Goal: Information Seeking & Learning: Check status

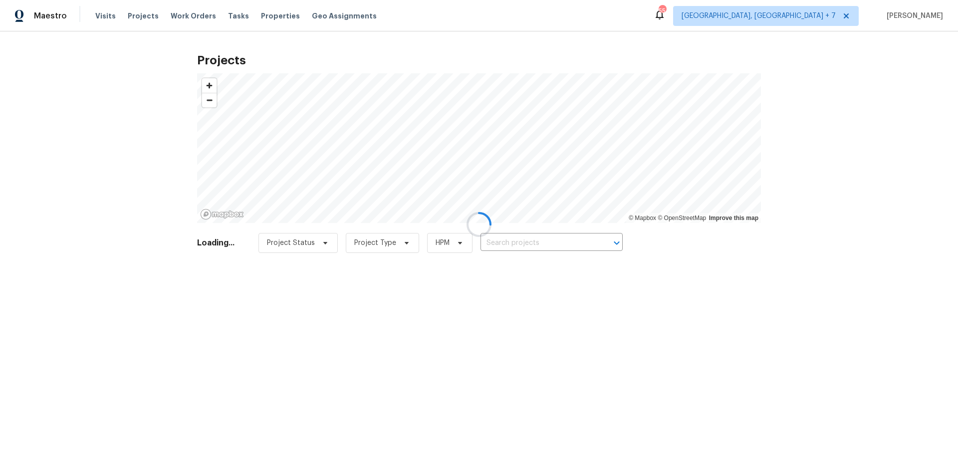
click at [547, 246] on div at bounding box center [479, 224] width 958 height 449
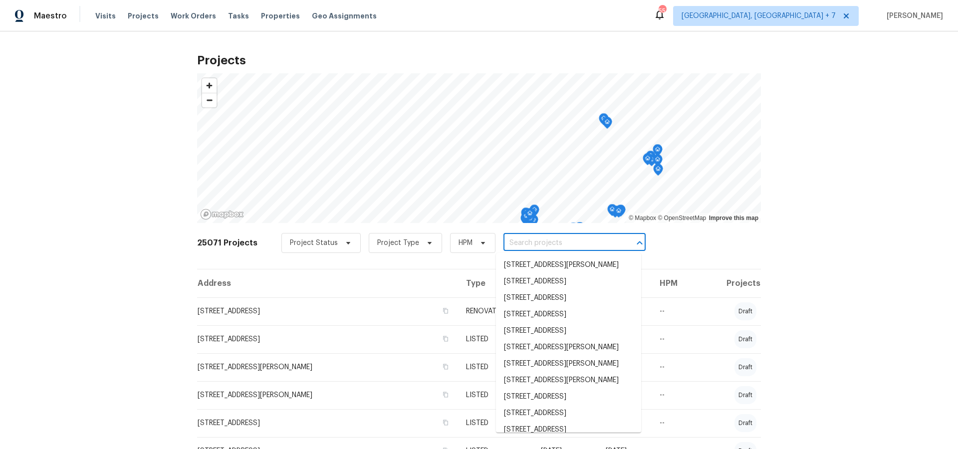
click at [549, 247] on input "text" at bounding box center [561, 243] width 114 height 15
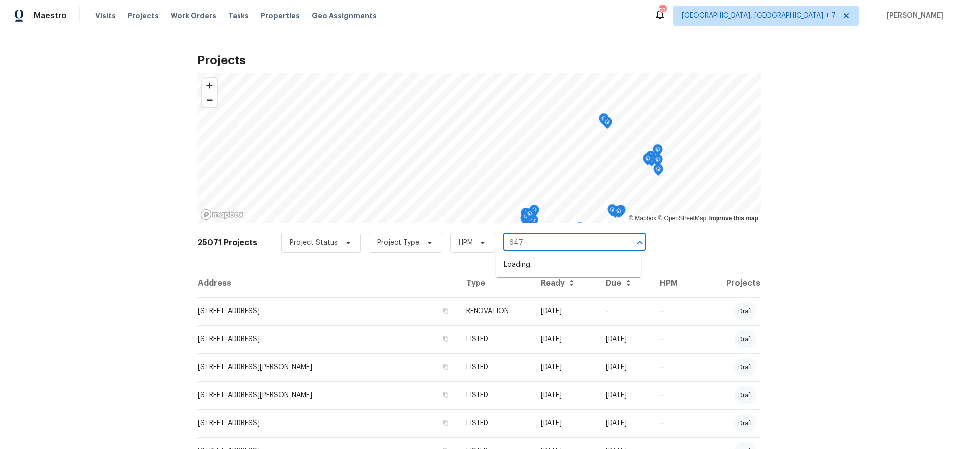
type input "6472"
click at [555, 266] on li "[STREET_ADDRESS]" at bounding box center [568, 265] width 145 height 16
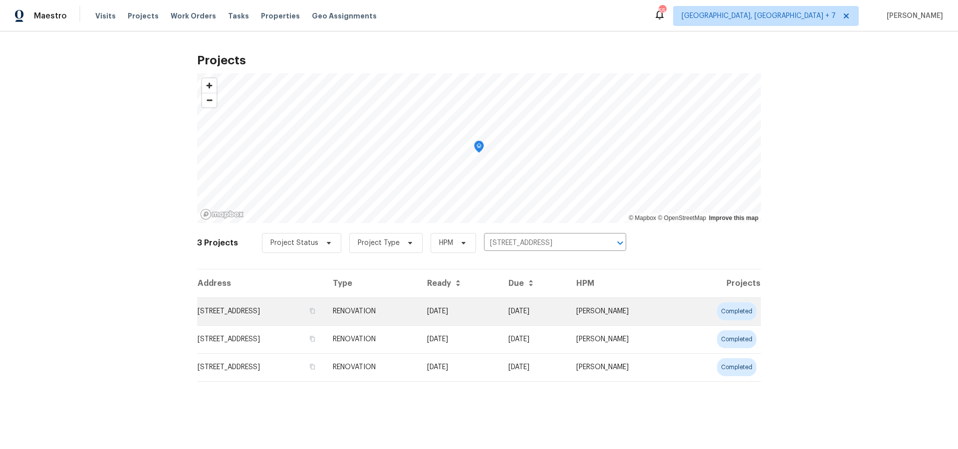
click at [298, 313] on td "[STREET_ADDRESS]" at bounding box center [261, 311] width 128 height 28
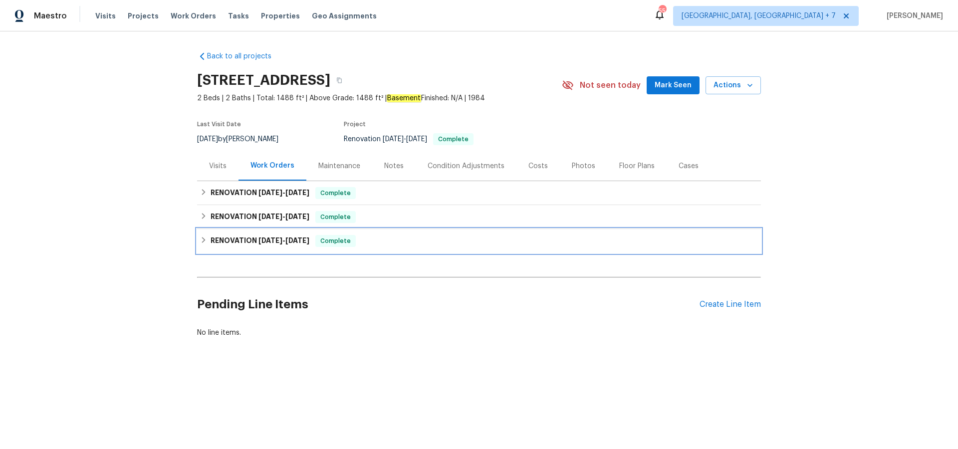
click at [263, 238] on span "[DATE]" at bounding box center [271, 240] width 24 height 7
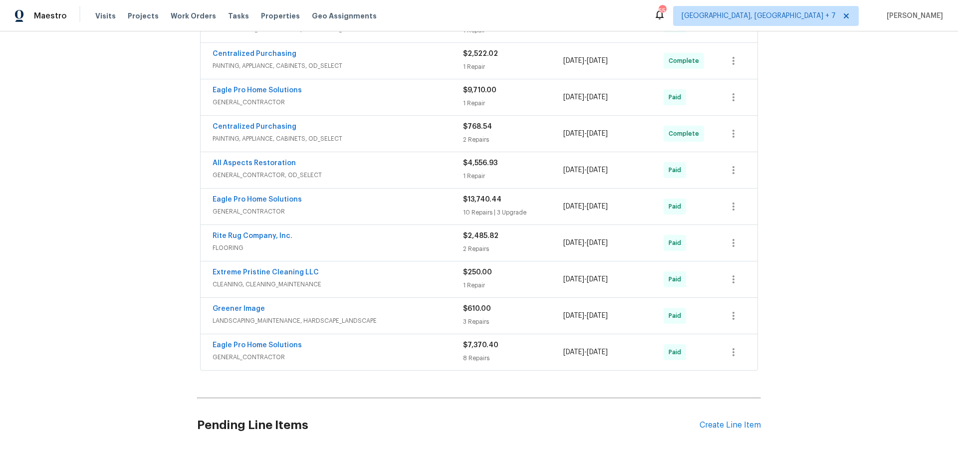
scroll to position [268, 0]
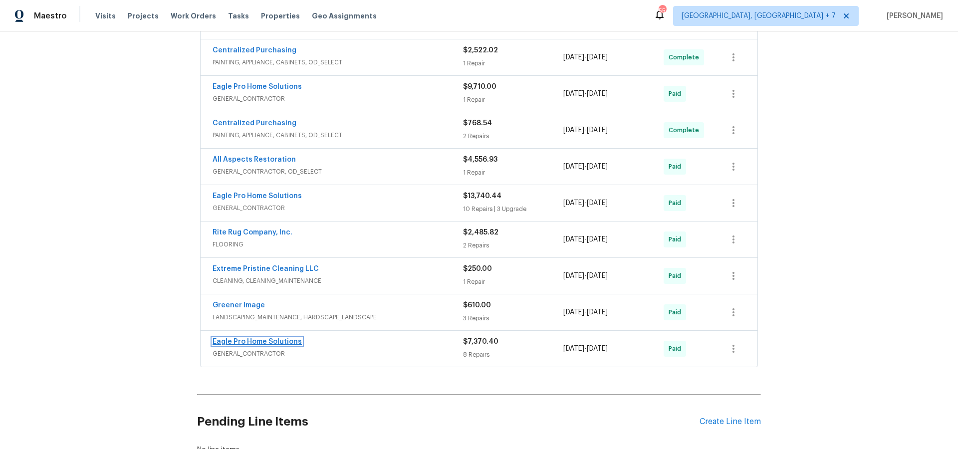
click at [273, 342] on link "Eagle Pro Home Solutions" at bounding box center [257, 341] width 89 height 7
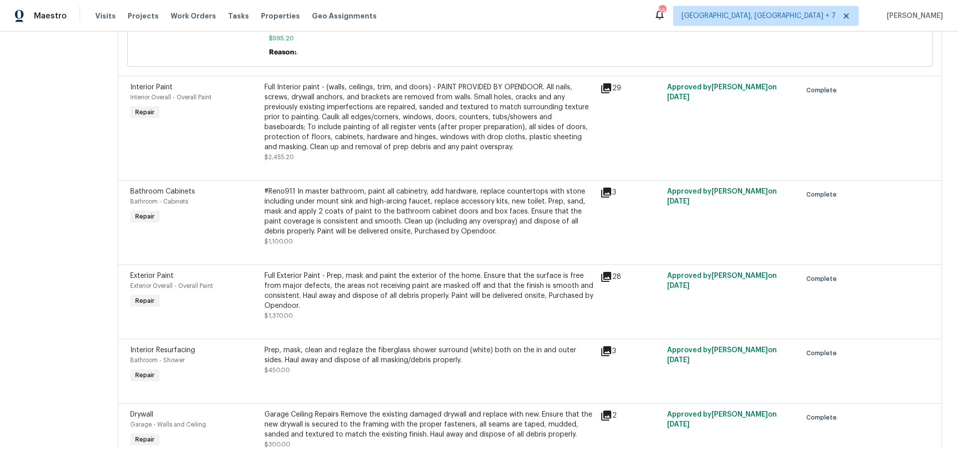
scroll to position [390, 0]
click at [611, 276] on icon at bounding box center [606, 276] width 10 height 10
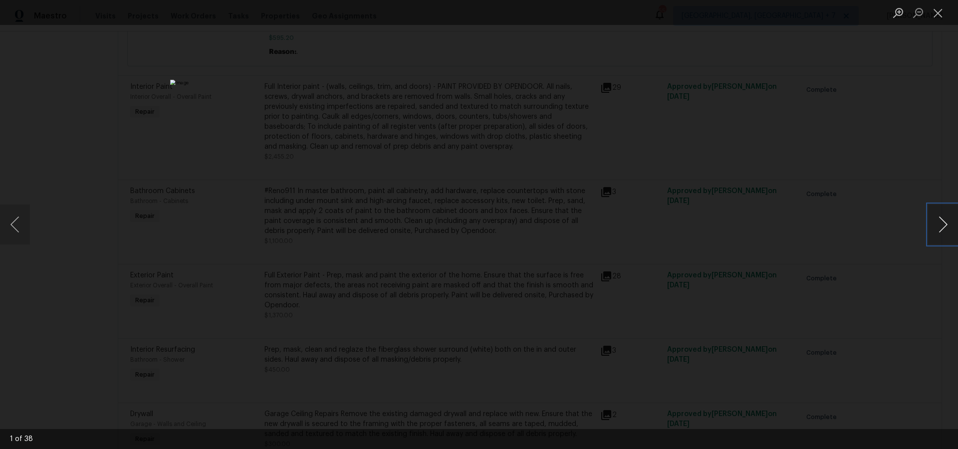
click at [948, 227] on button "Next image" at bounding box center [943, 225] width 30 height 40
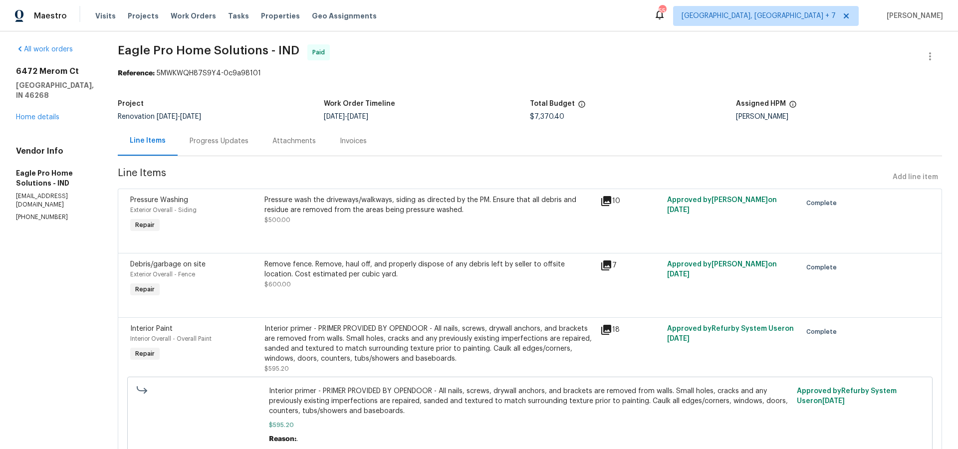
scroll to position [0, 0]
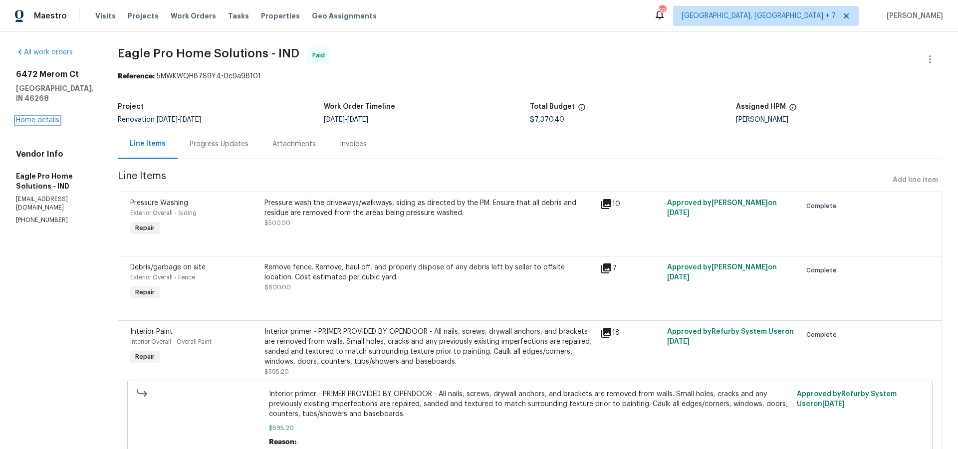
click at [53, 117] on link "Home details" at bounding box center [37, 120] width 43 height 7
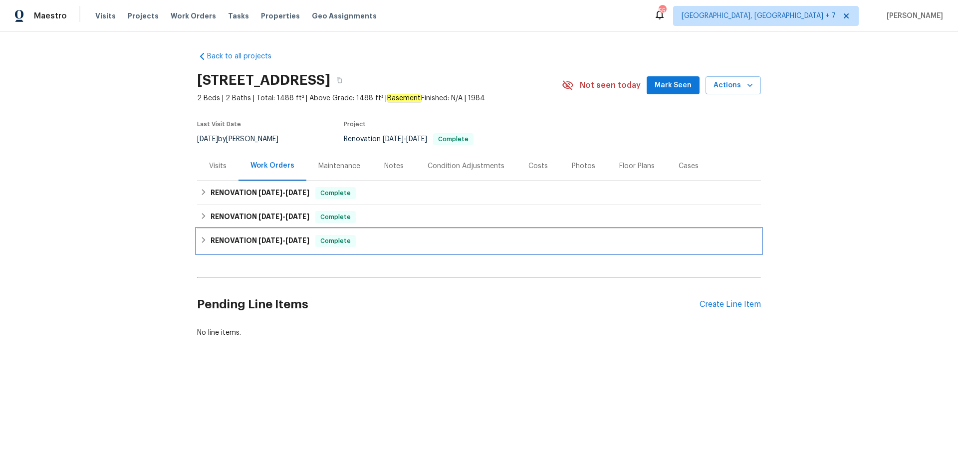
click at [266, 239] on span "[DATE]" at bounding box center [271, 240] width 24 height 7
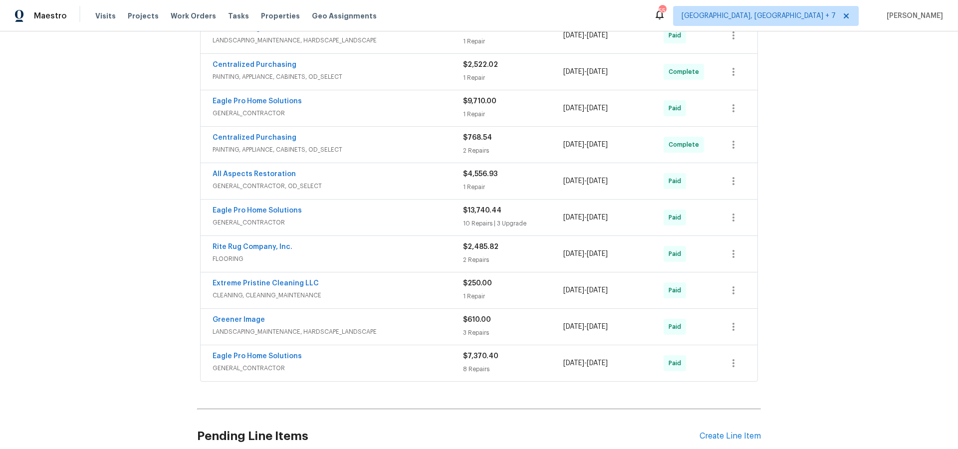
scroll to position [248, 0]
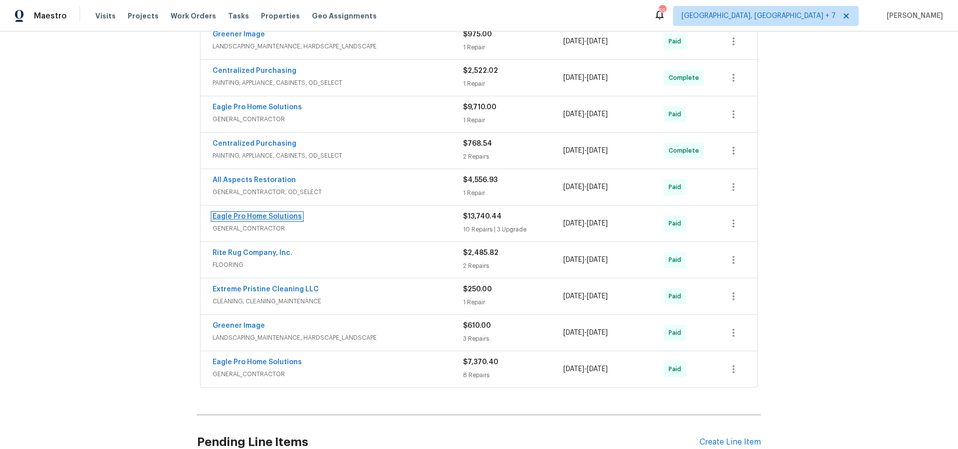
click at [246, 218] on link "Eagle Pro Home Solutions" at bounding box center [257, 216] width 89 height 7
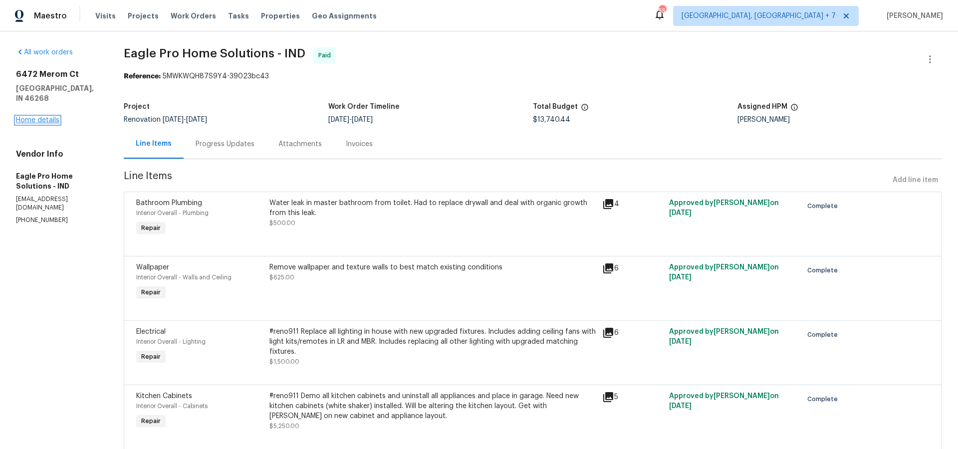
click at [43, 117] on link "Home details" at bounding box center [37, 120] width 43 height 7
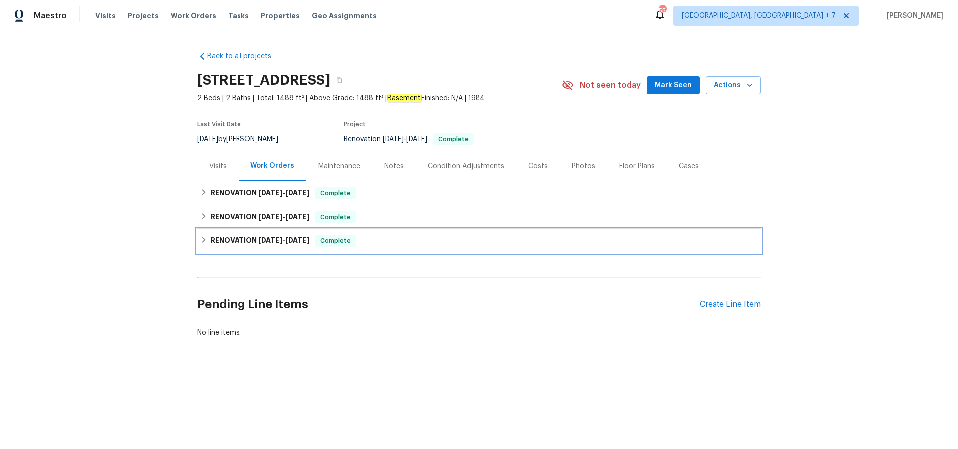
click at [298, 239] on span "[DATE]" at bounding box center [297, 240] width 24 height 7
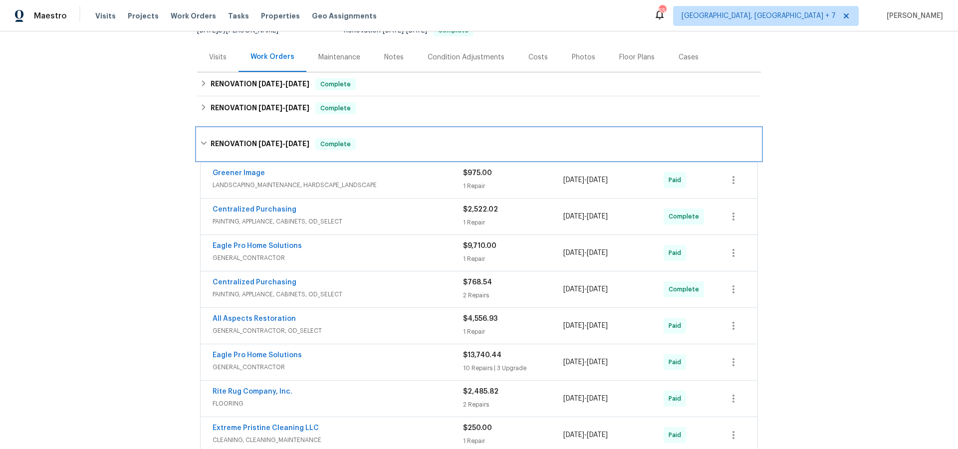
scroll to position [115, 0]
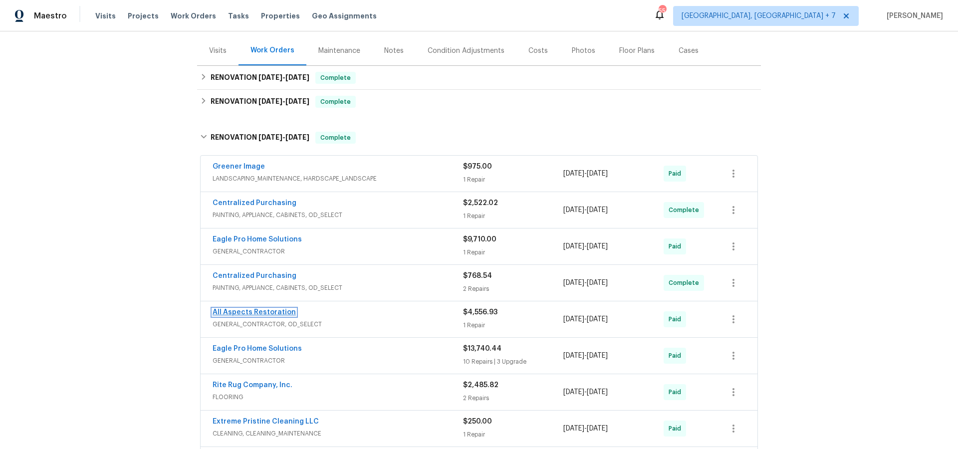
click at [277, 311] on link "All Aspects Restoration" at bounding box center [254, 312] width 83 height 7
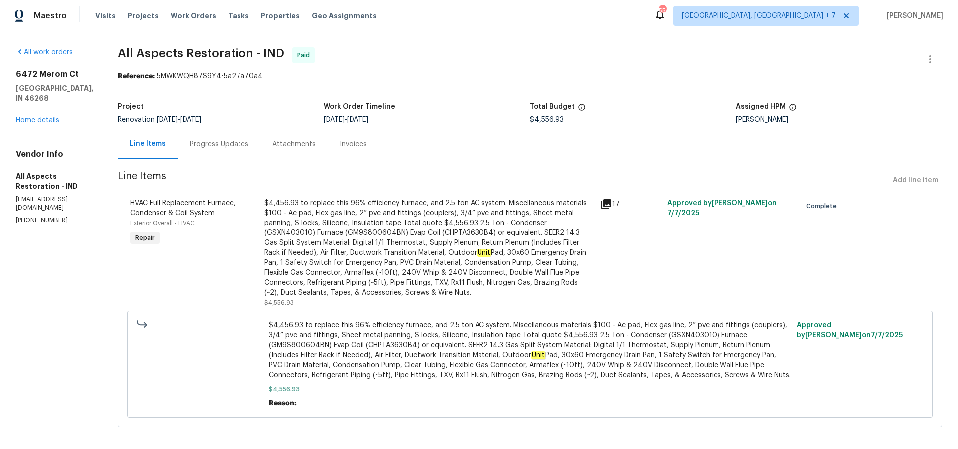
click at [606, 206] on icon at bounding box center [606, 204] width 12 height 12
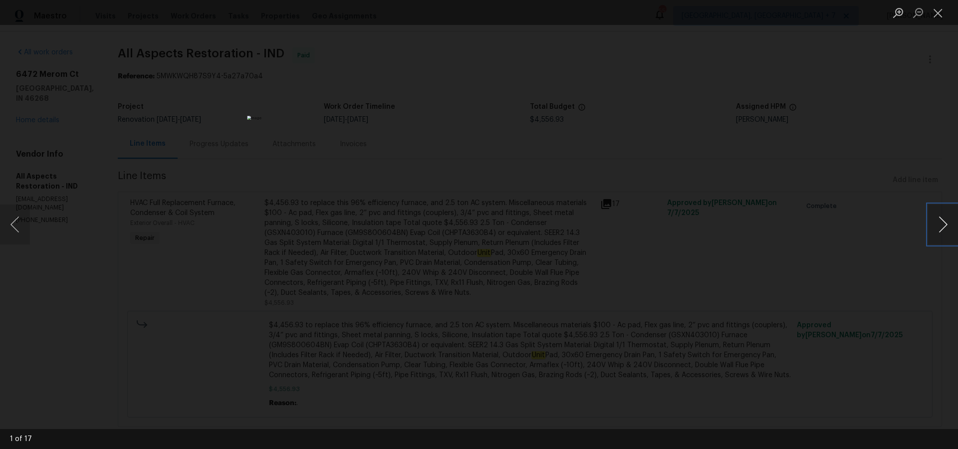
click at [947, 224] on button "Next image" at bounding box center [943, 225] width 30 height 40
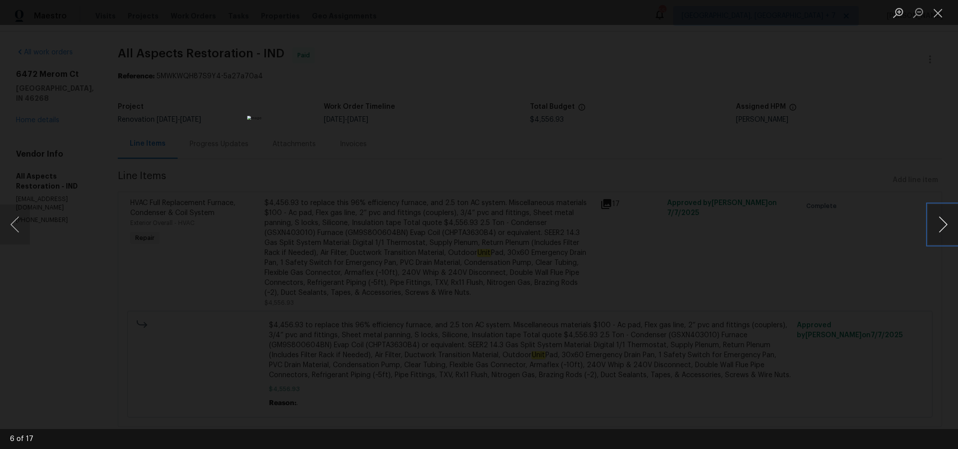
click at [947, 224] on button "Next image" at bounding box center [943, 225] width 30 height 40
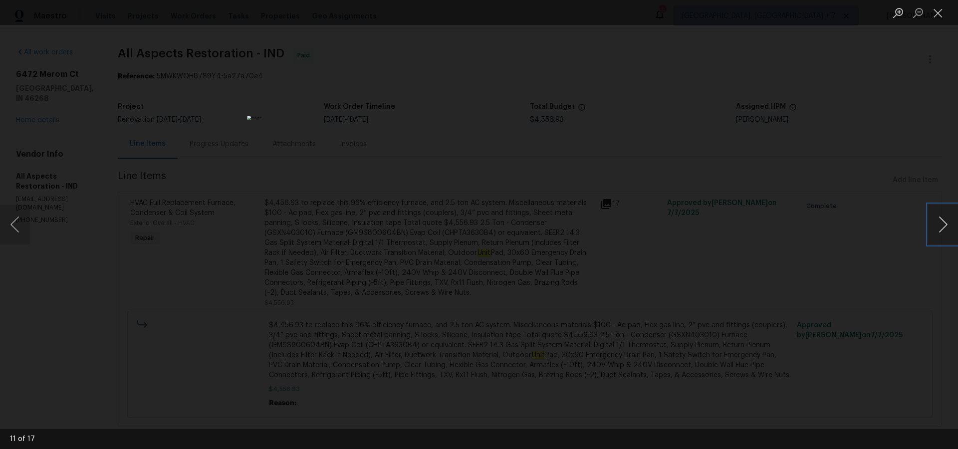
click at [947, 224] on button "Next image" at bounding box center [943, 225] width 30 height 40
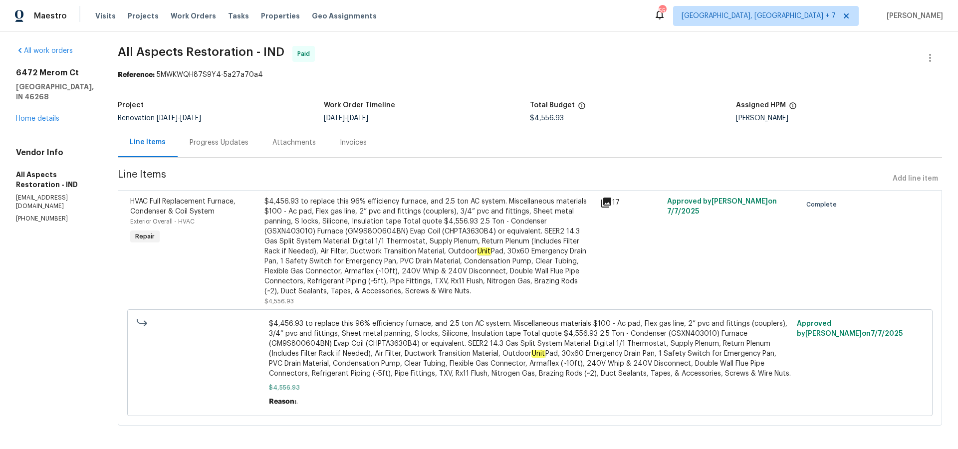
scroll to position [2, 0]
click at [351, 141] on div "Invoices" at bounding box center [353, 142] width 27 height 10
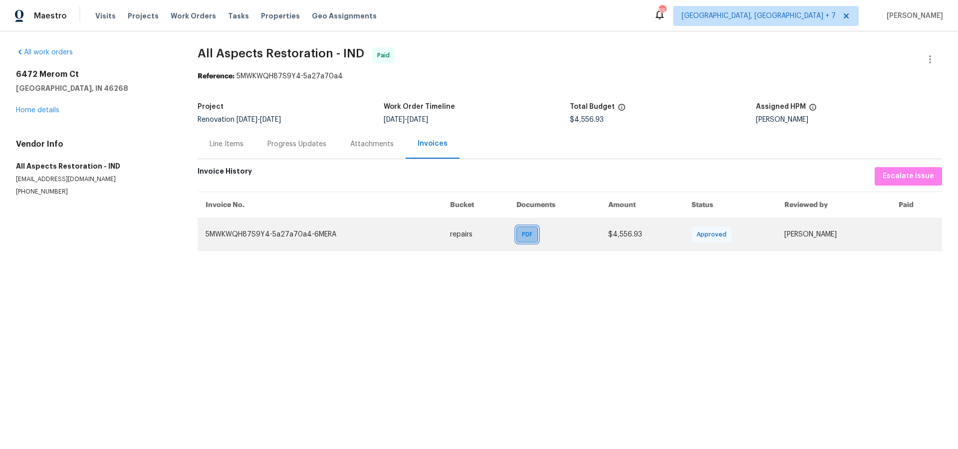
click at [522, 237] on span "PDF" at bounding box center [529, 235] width 14 height 10
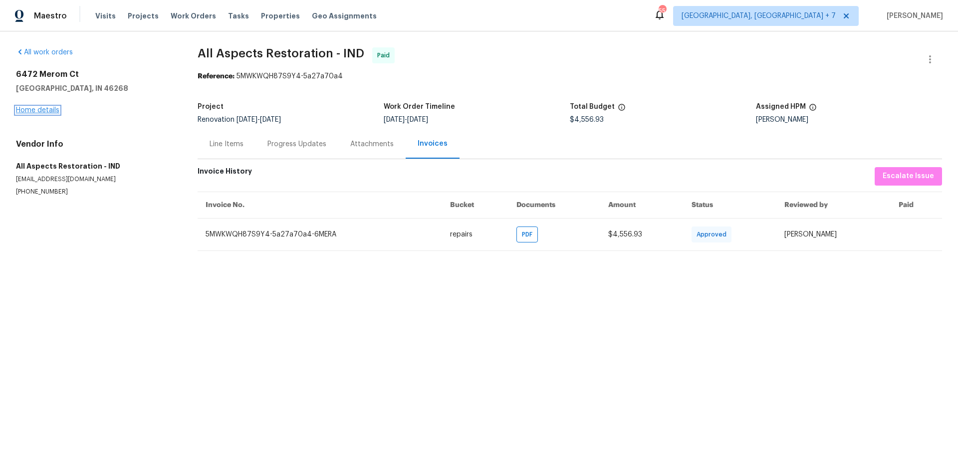
click at [47, 110] on link "Home details" at bounding box center [37, 110] width 43 height 7
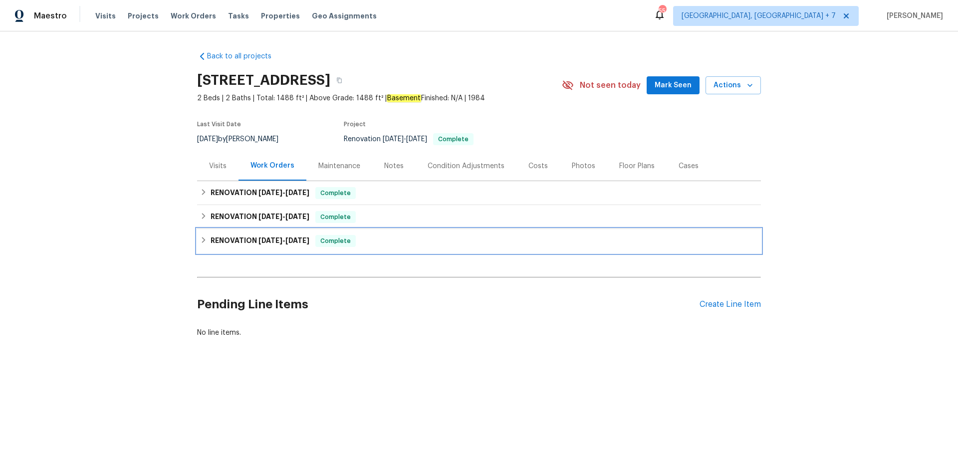
click at [264, 236] on h6 "RENOVATION [DATE] - [DATE]" at bounding box center [260, 241] width 99 height 12
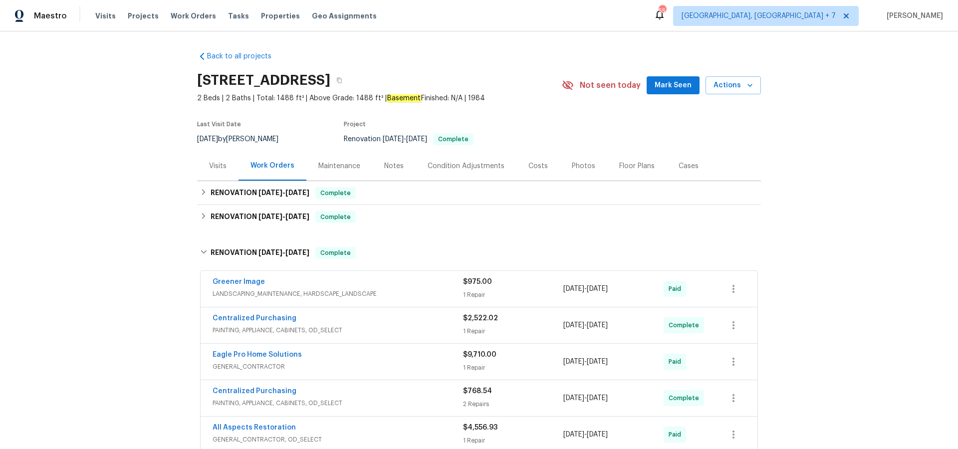
click at [264, 350] on span "Eagle Pro Home Solutions" at bounding box center [257, 355] width 89 height 10
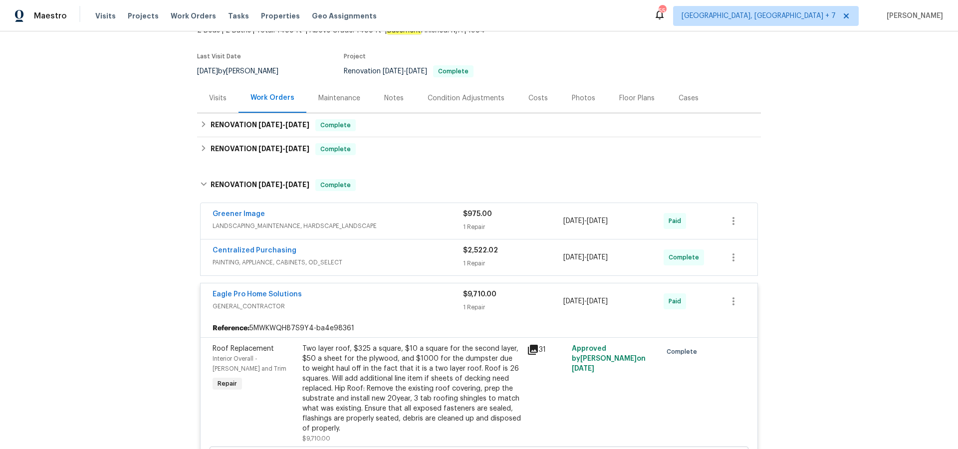
scroll to position [70, 0]
click at [535, 347] on icon at bounding box center [533, 348] width 10 height 10
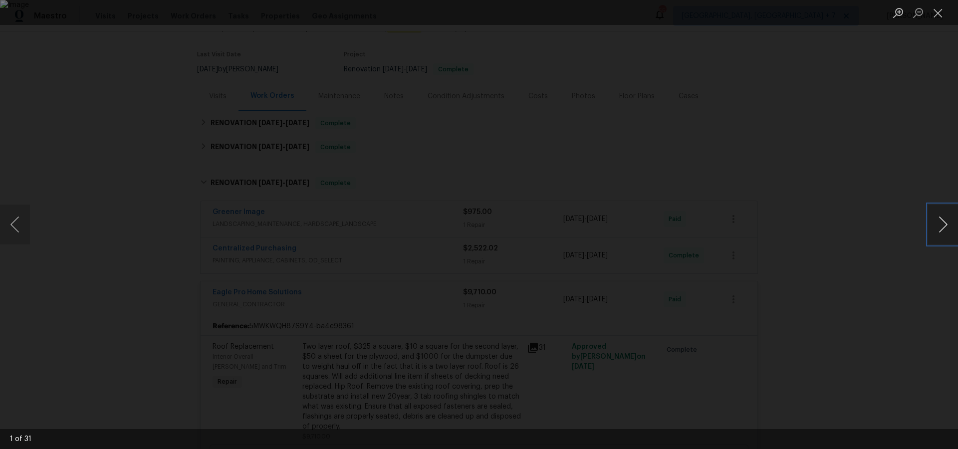
click at [939, 224] on button "Next image" at bounding box center [943, 225] width 30 height 40
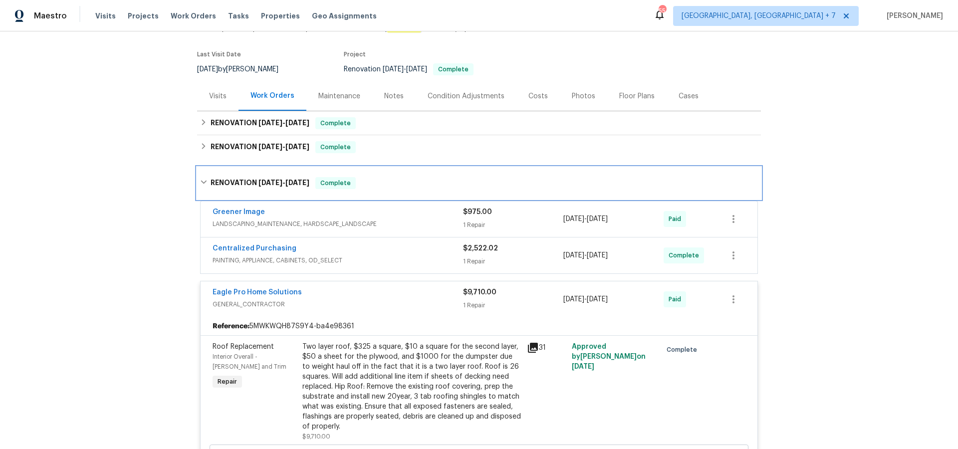
click at [250, 182] on h6 "RENOVATION [DATE] - [DATE]" at bounding box center [260, 183] width 99 height 12
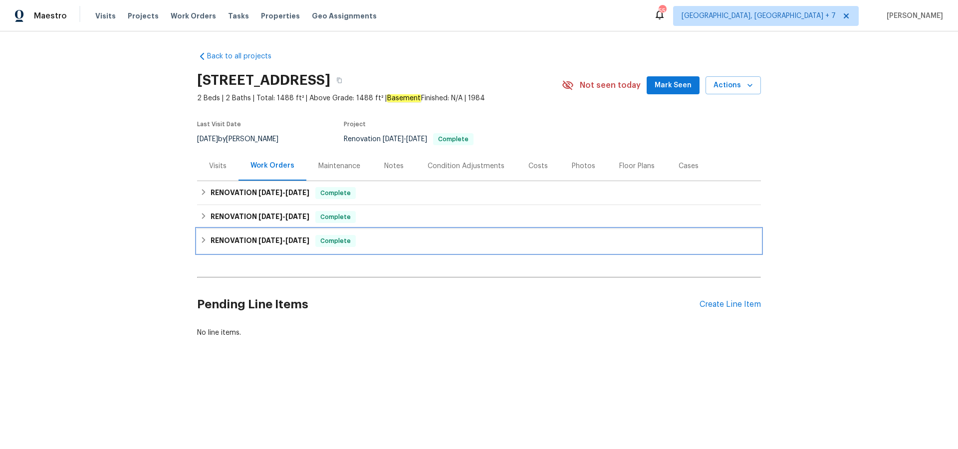
scroll to position [0, 0]
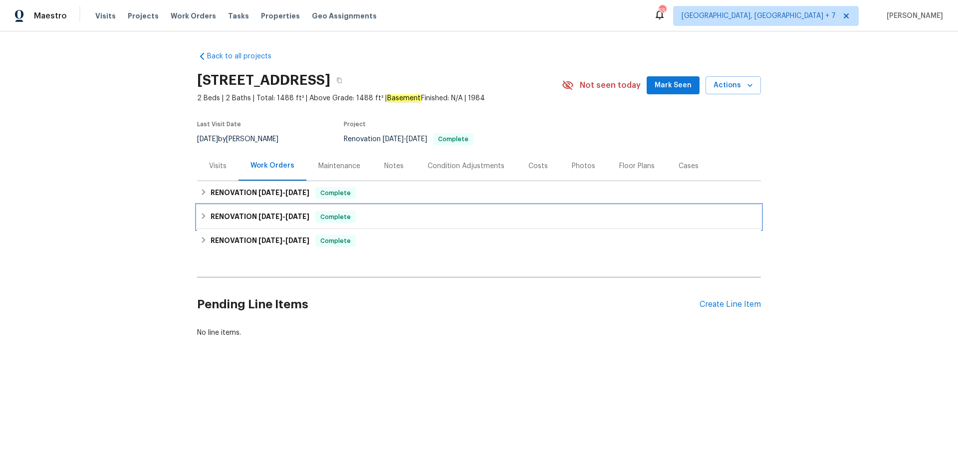
click at [205, 215] on icon at bounding box center [203, 216] width 7 height 7
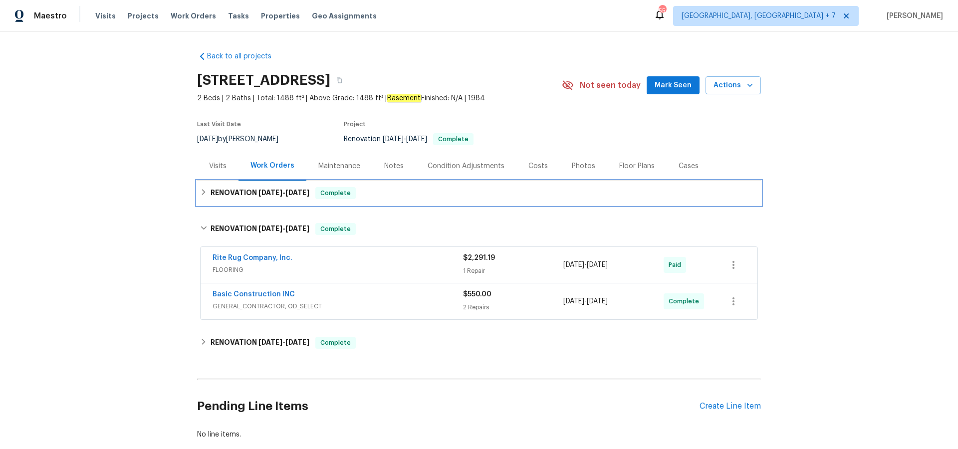
click at [205, 193] on icon at bounding box center [203, 192] width 7 height 7
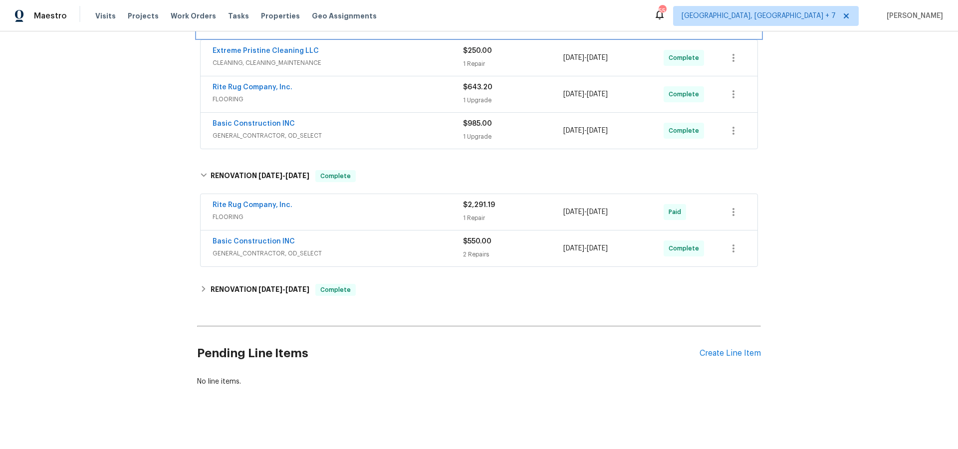
scroll to position [189, 0]
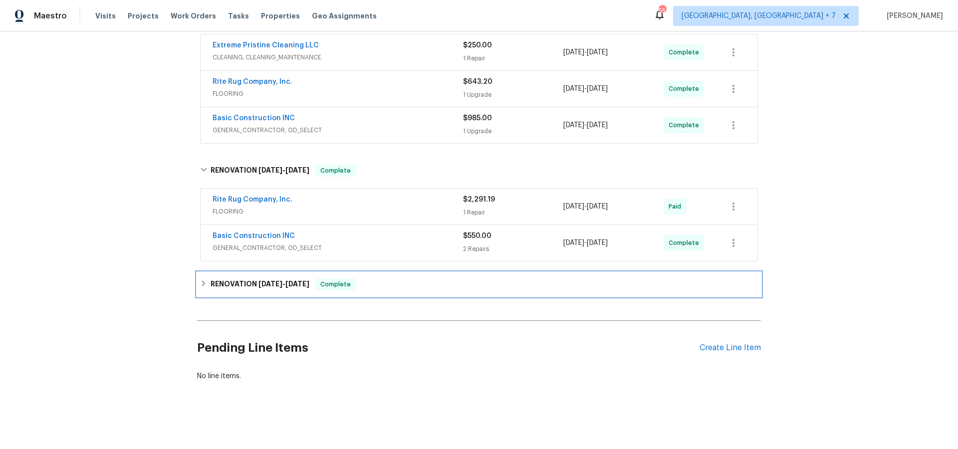
click at [238, 280] on h6 "RENOVATION [DATE] - [DATE]" at bounding box center [260, 284] width 99 height 12
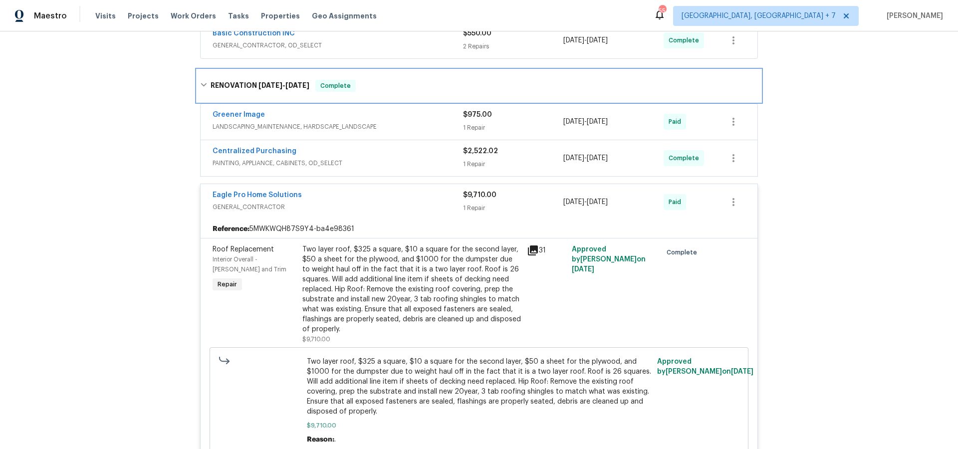
scroll to position [392, 0]
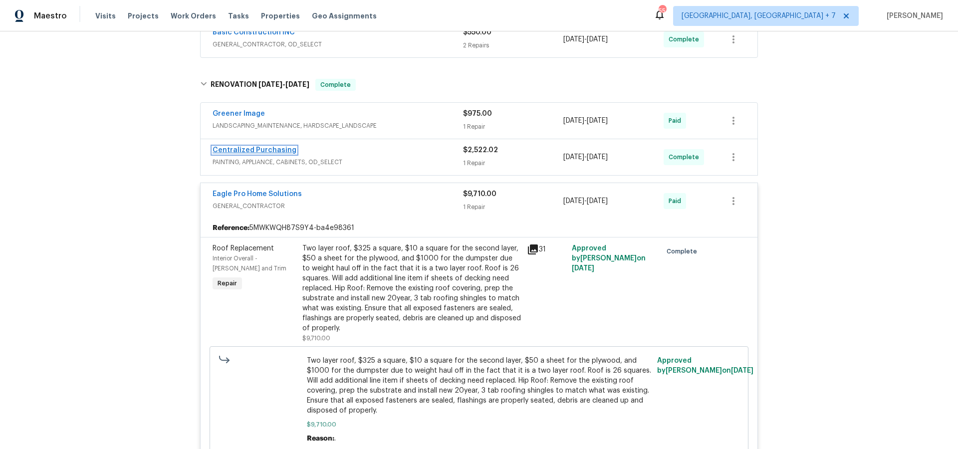
click at [248, 148] on link "Centralized Purchasing" at bounding box center [255, 150] width 84 height 7
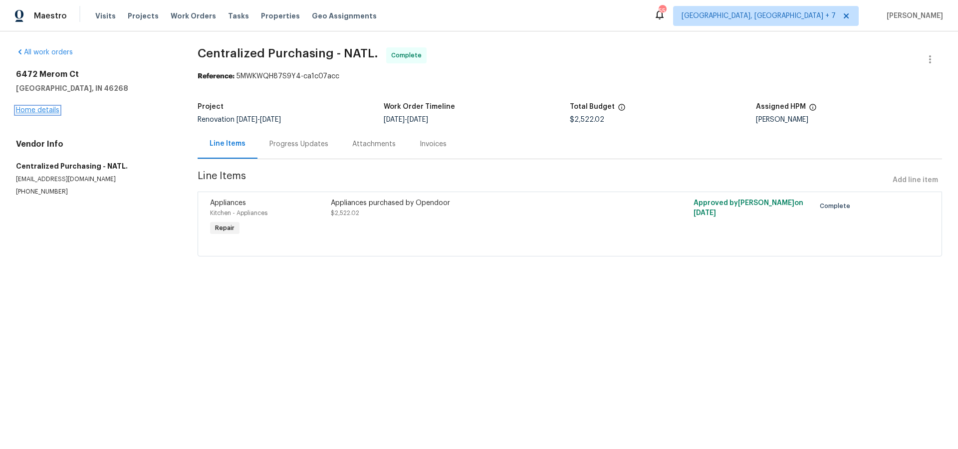
click at [31, 109] on link "Home details" at bounding box center [37, 110] width 43 height 7
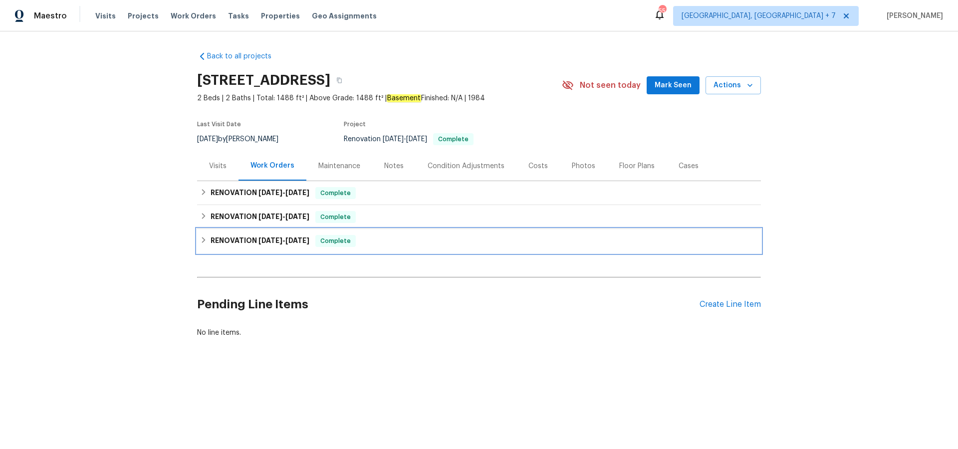
click at [240, 239] on h6 "RENOVATION [DATE] - [DATE]" at bounding box center [260, 241] width 99 height 12
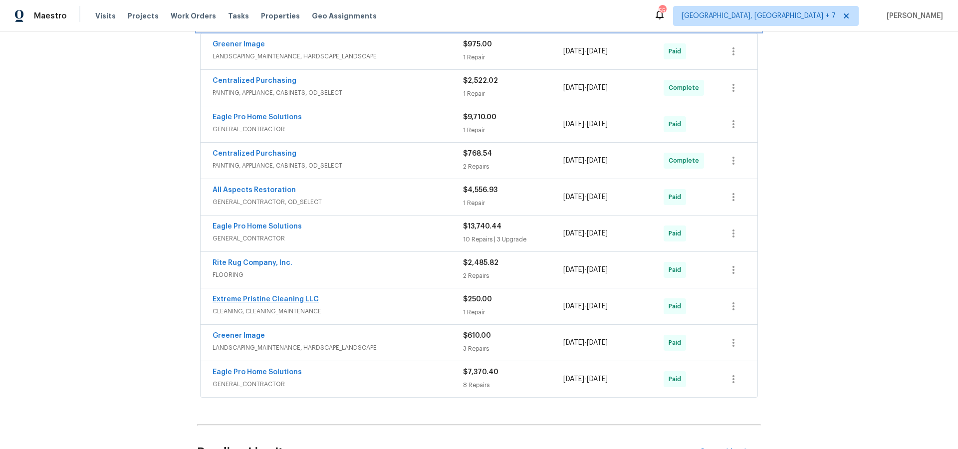
scroll to position [239, 0]
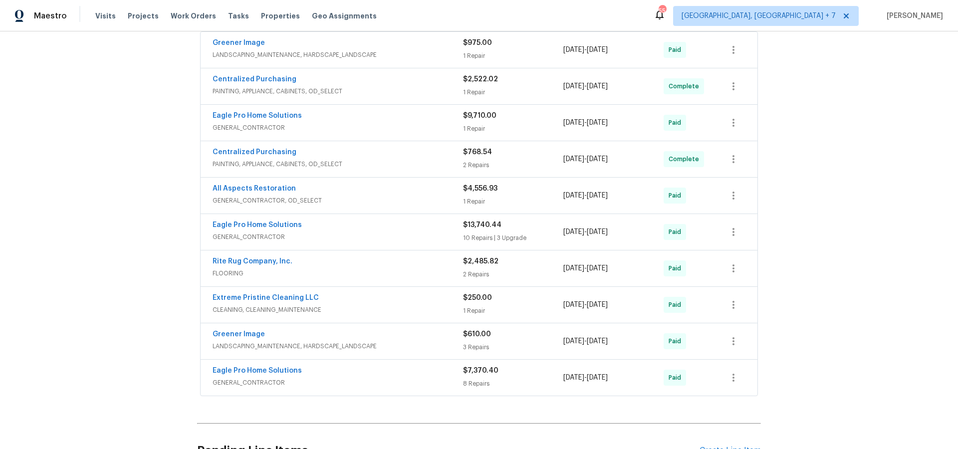
click at [262, 374] on span "Eagle Pro Home Solutions" at bounding box center [257, 371] width 89 height 10
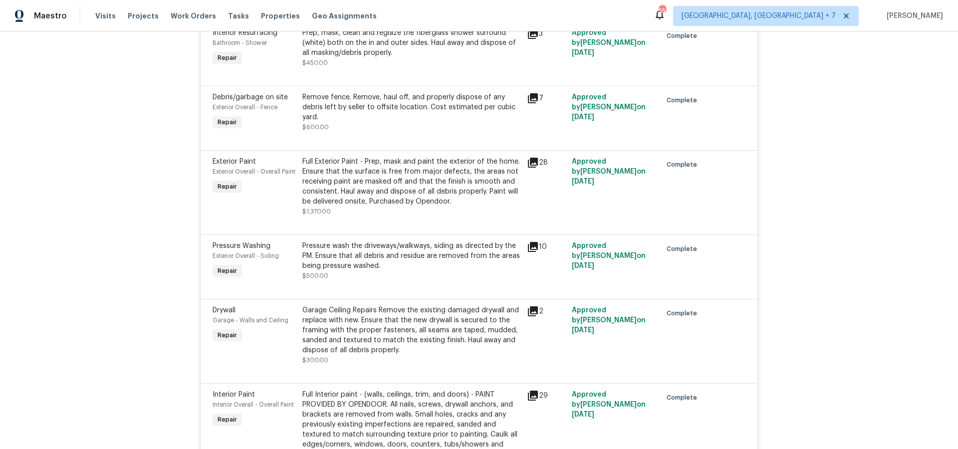
scroll to position [764, 0]
